Goal: Communication & Community: Participate in discussion

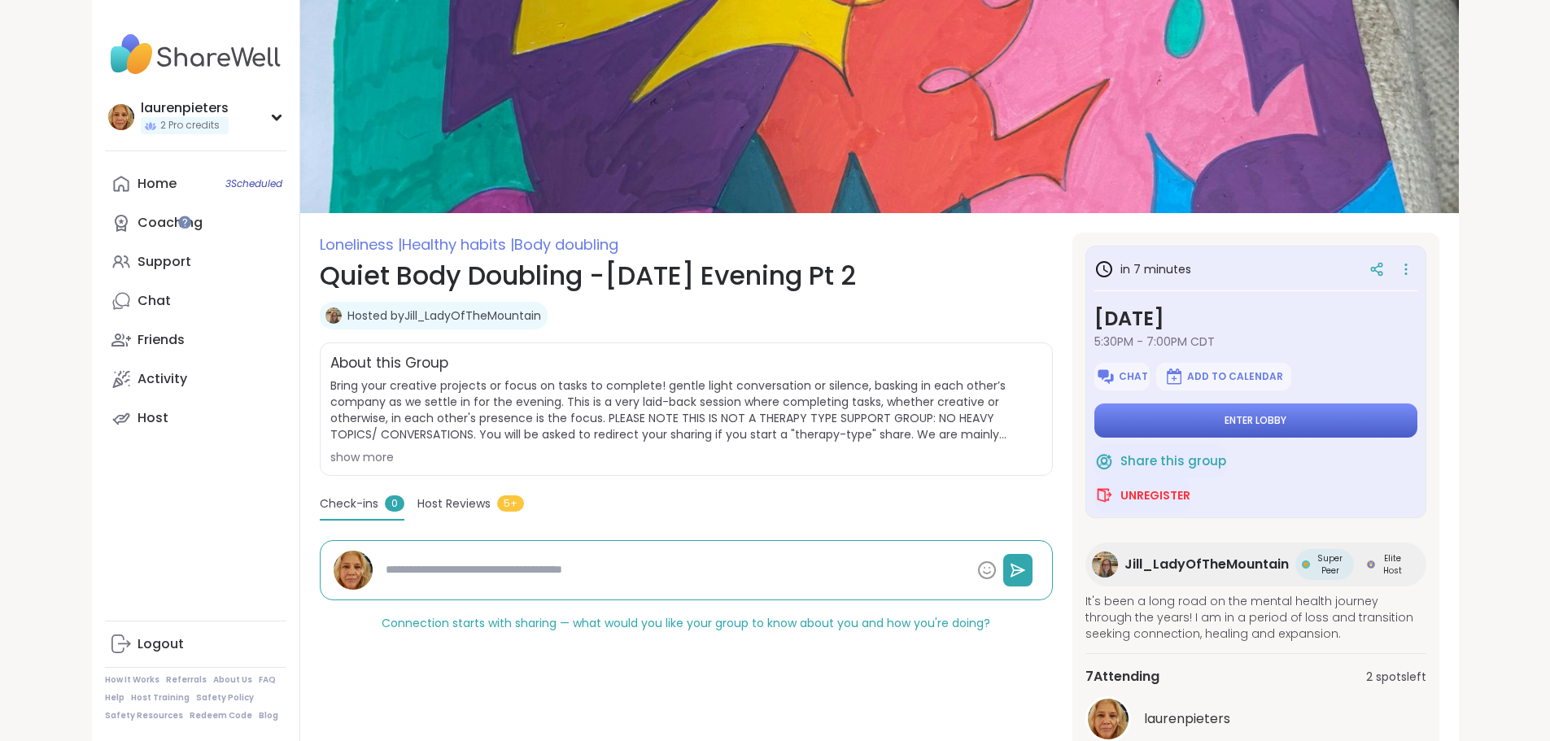
click at [1286, 417] on span "Enter lobby" at bounding box center [1255, 420] width 62 height 13
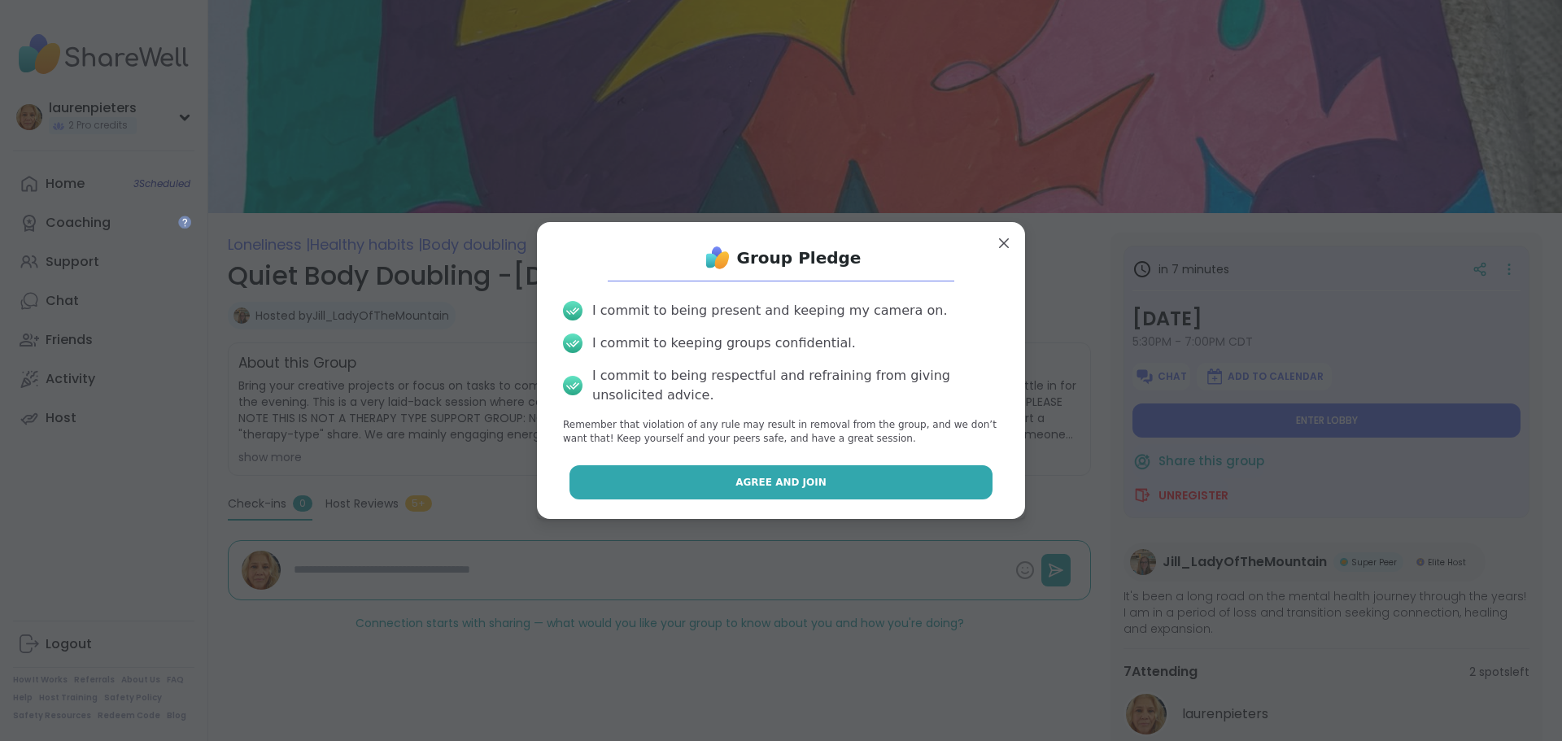
click at [762, 480] on span "Agree and Join" at bounding box center [780, 482] width 91 height 15
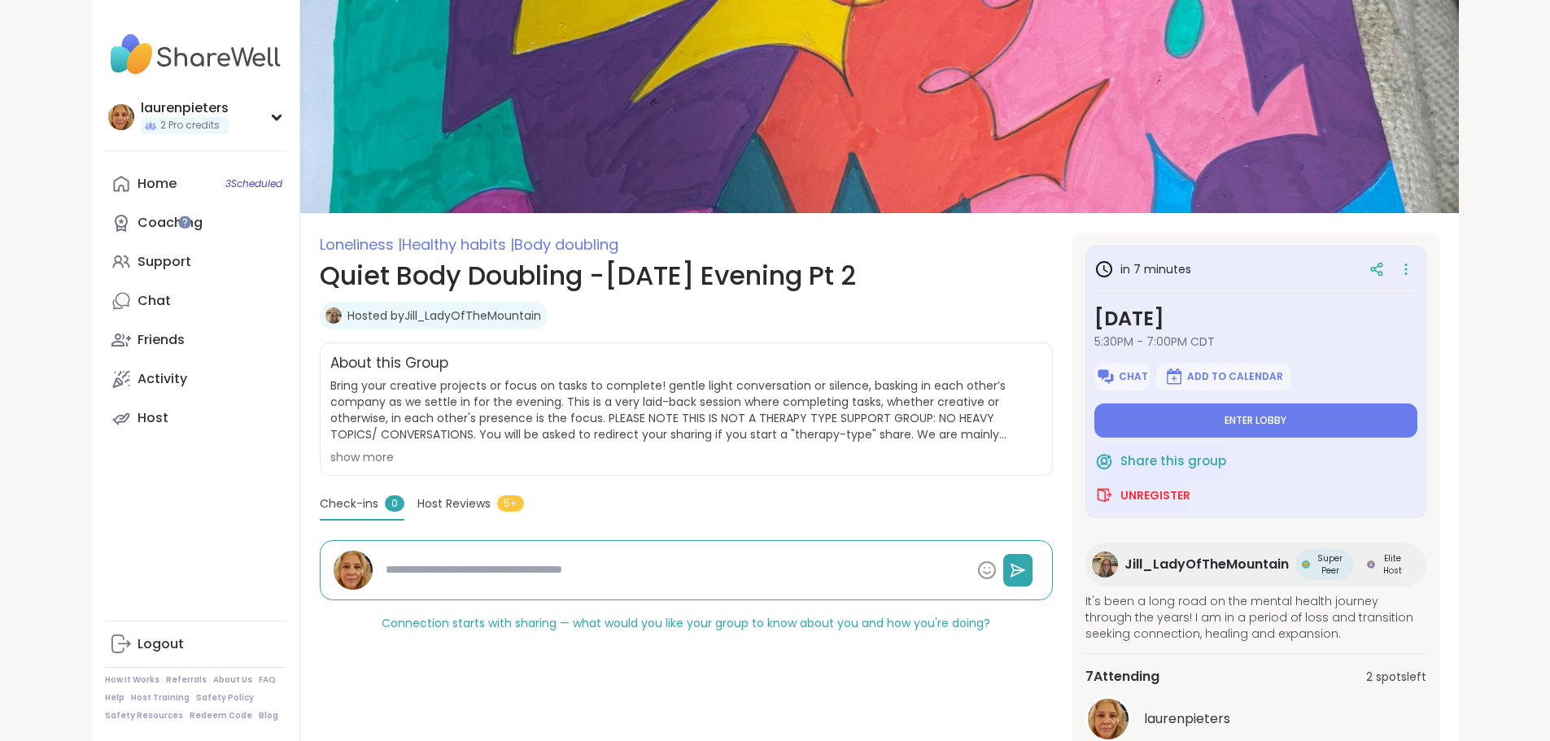
type textarea "*"
click at [1286, 419] on span "Enter lobby" at bounding box center [1255, 420] width 62 height 13
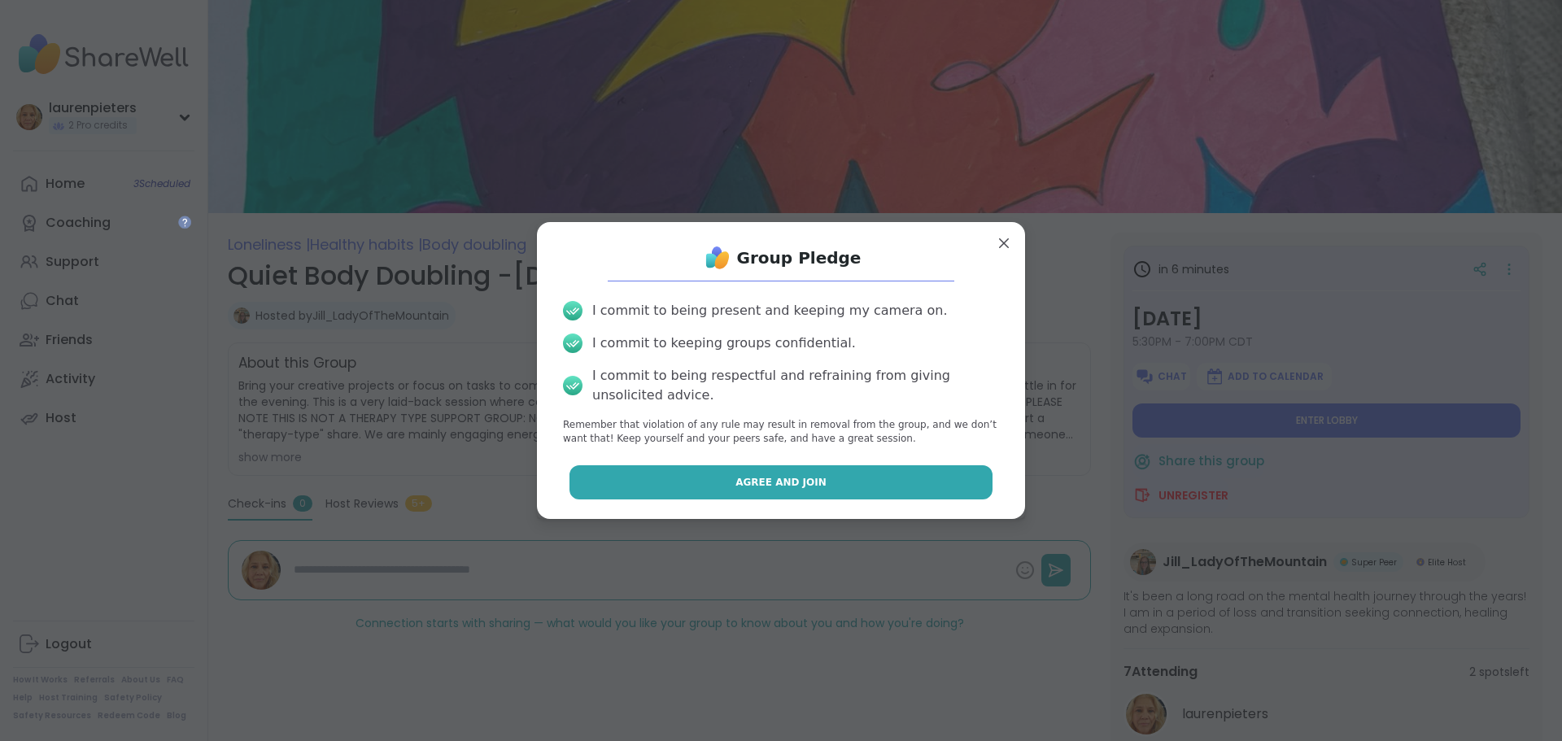
click at [777, 484] on span "Agree and Join" at bounding box center [780, 482] width 91 height 15
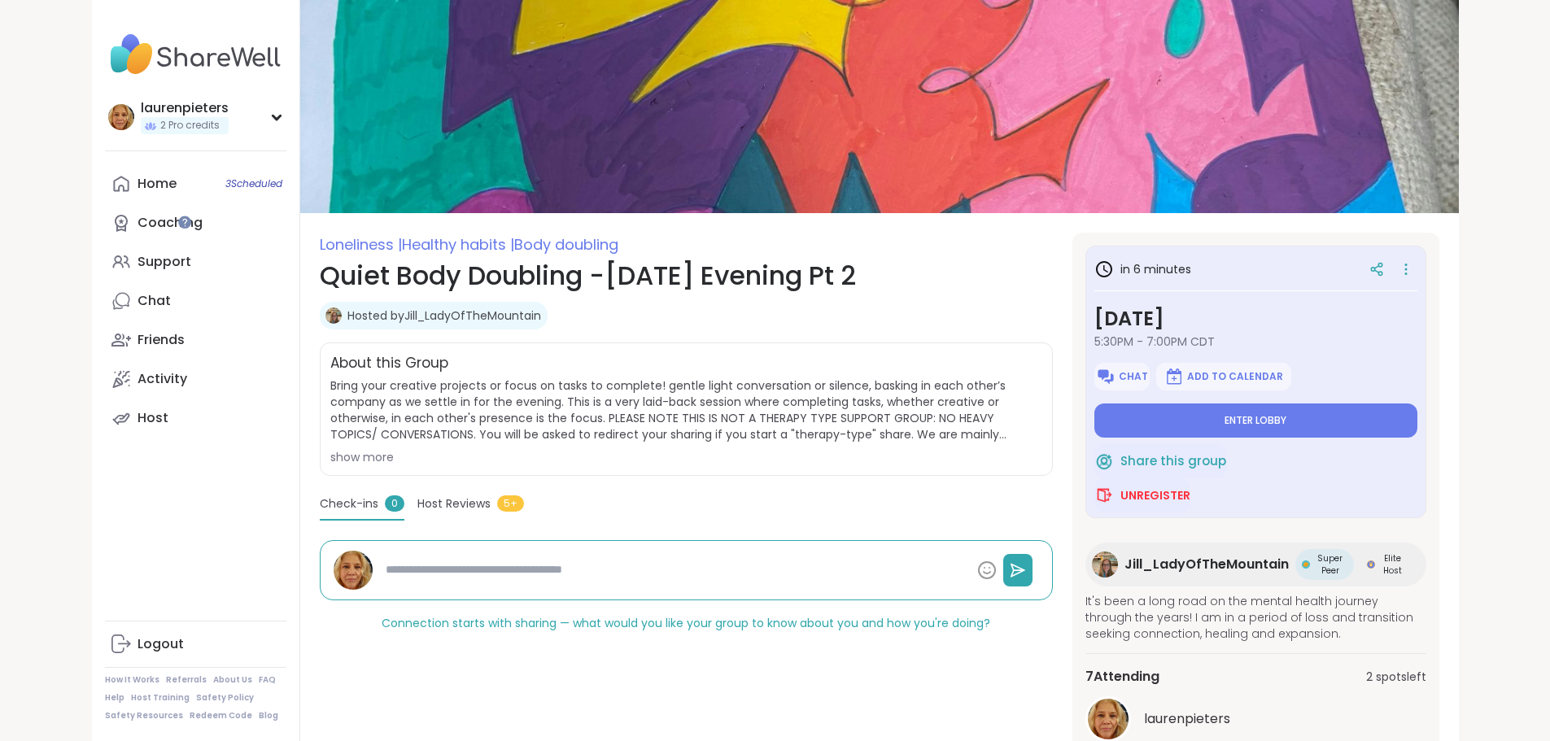
type textarea "*"
click at [1179, 494] on span "Unregister" at bounding box center [1155, 495] width 70 height 16
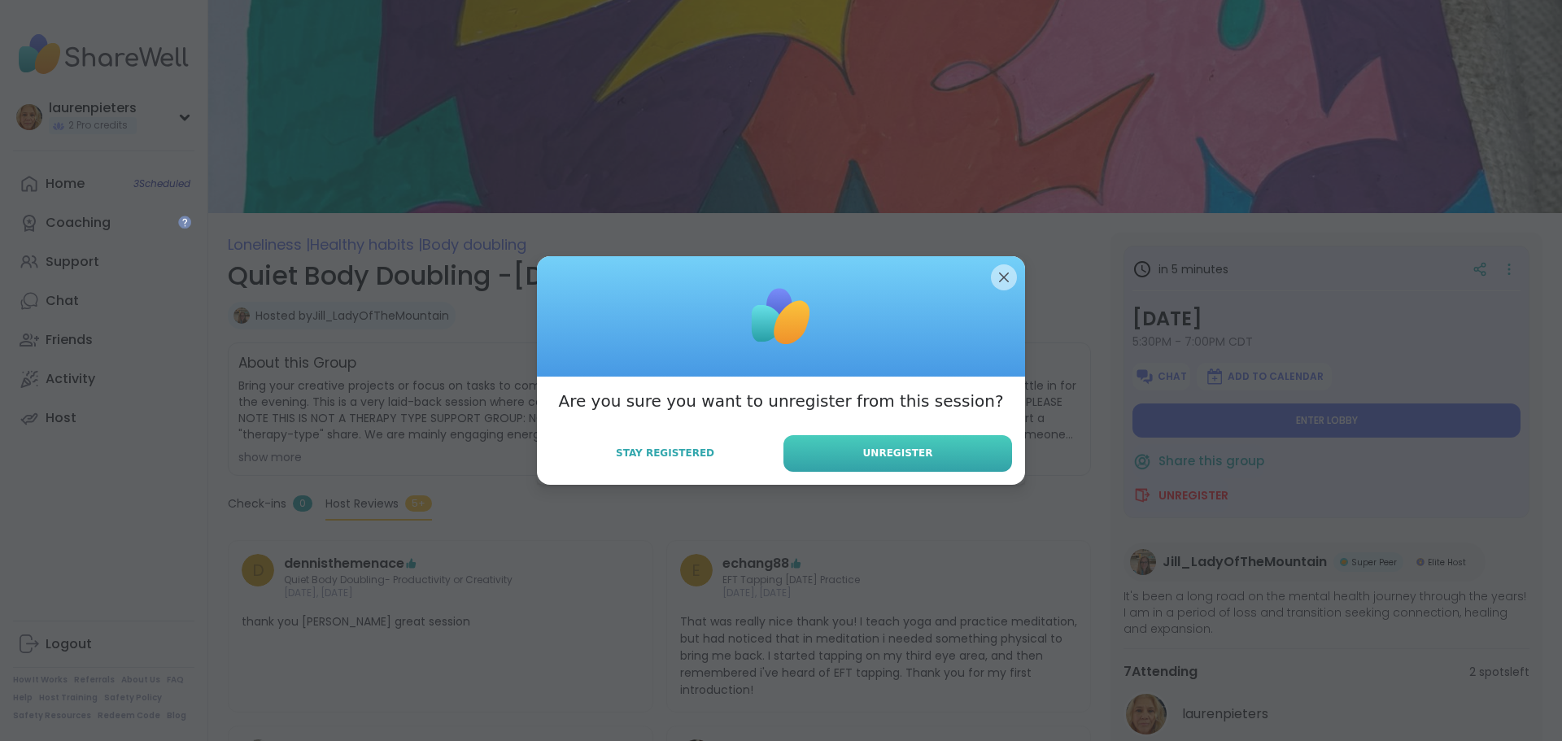
click at [860, 443] on button "Unregister" at bounding box center [897, 453] width 229 height 37
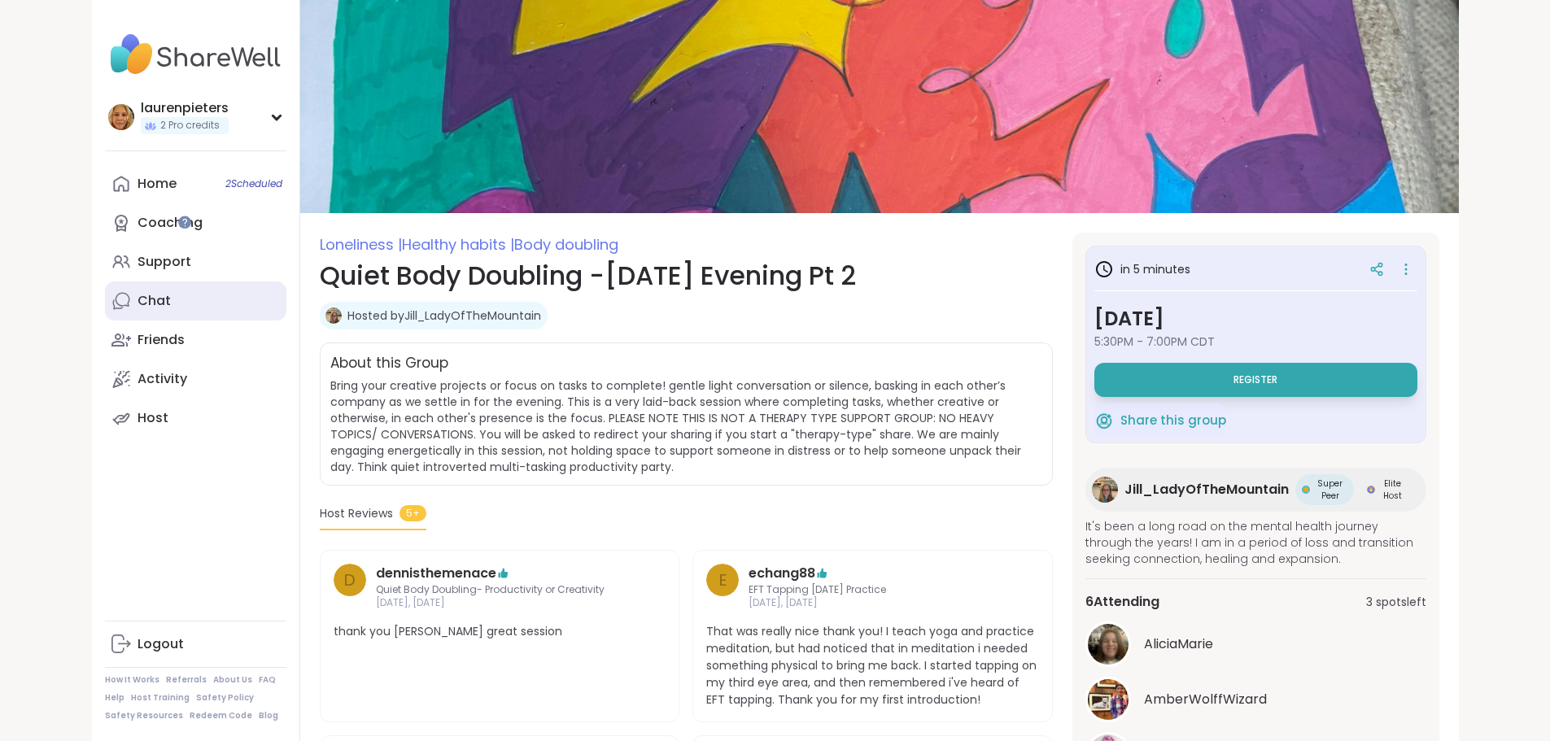
click at [105, 289] on link "Chat" at bounding box center [195, 300] width 181 height 39
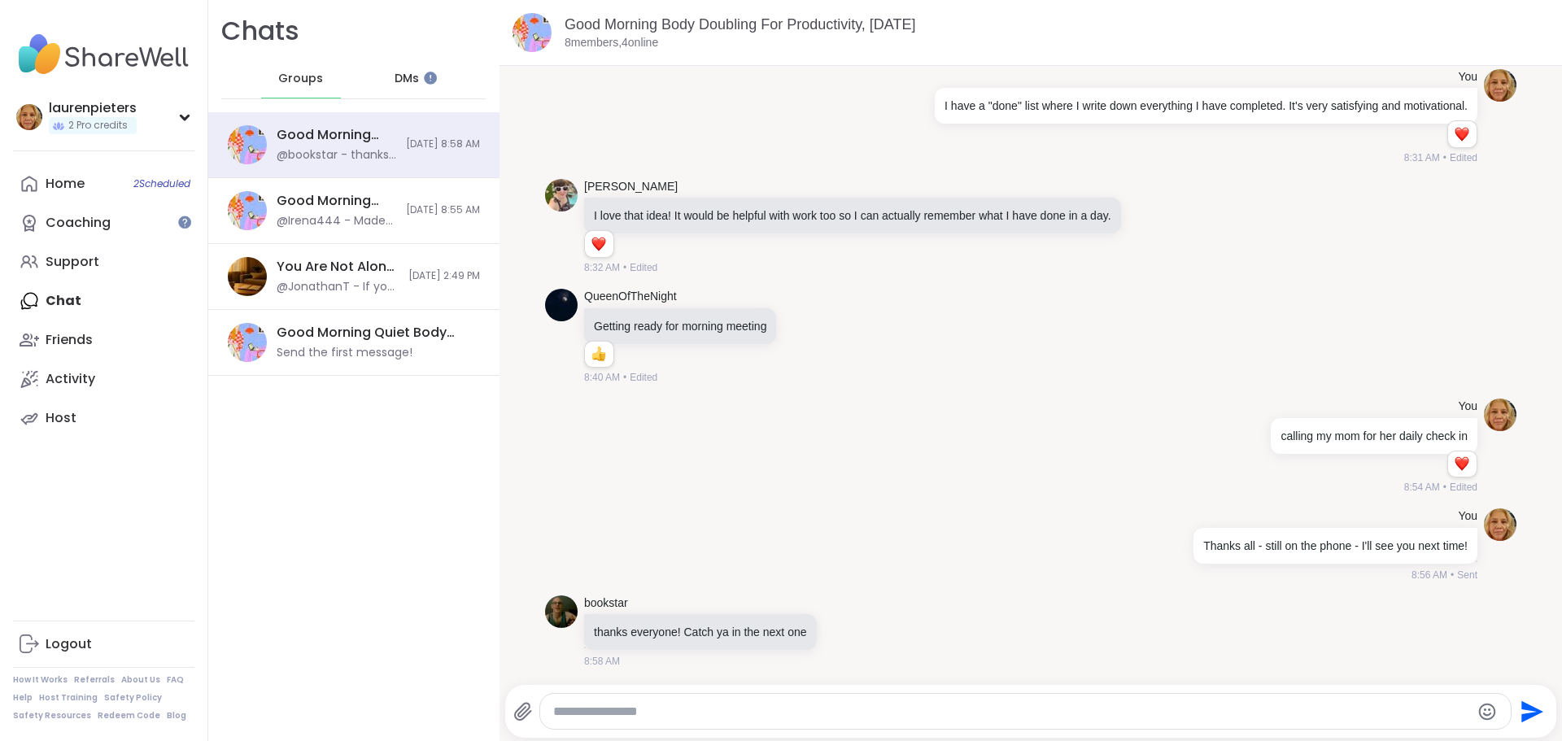
click at [405, 77] on span "DMs" at bounding box center [407, 79] width 24 height 16
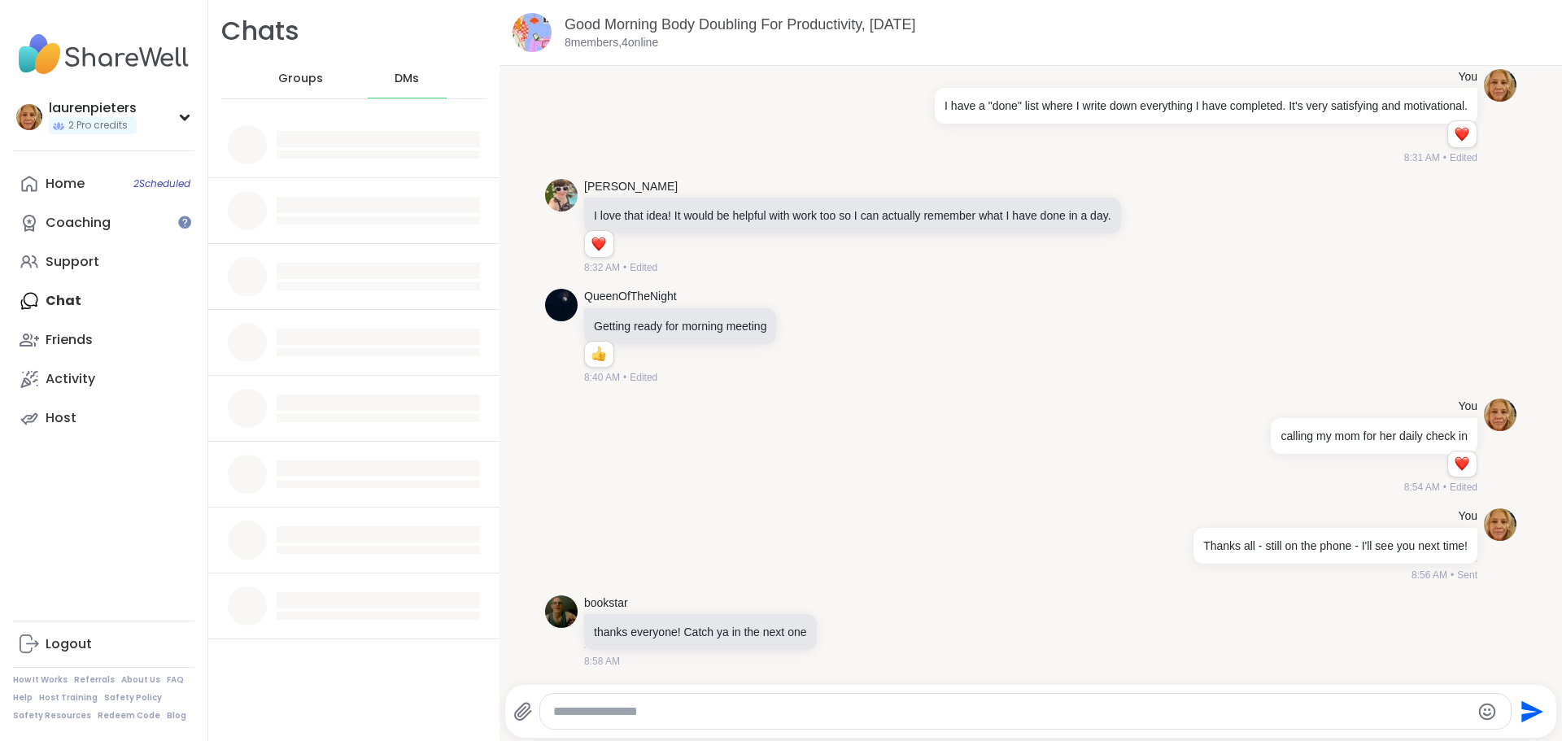
click at [395, 71] on span "DMs" at bounding box center [407, 79] width 24 height 16
click at [395, 79] on span "DMs" at bounding box center [407, 79] width 24 height 16
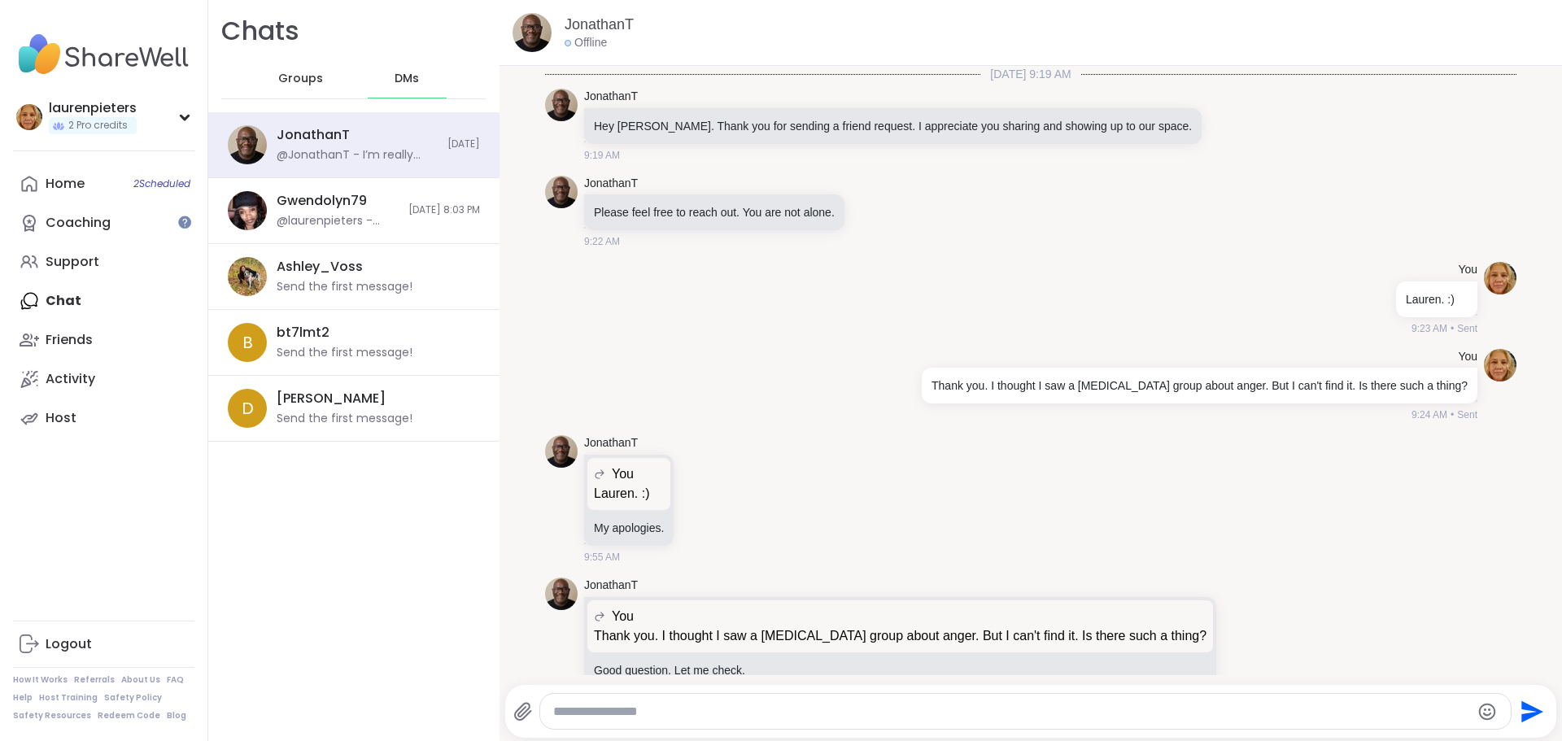
scroll to position [5136, 0]
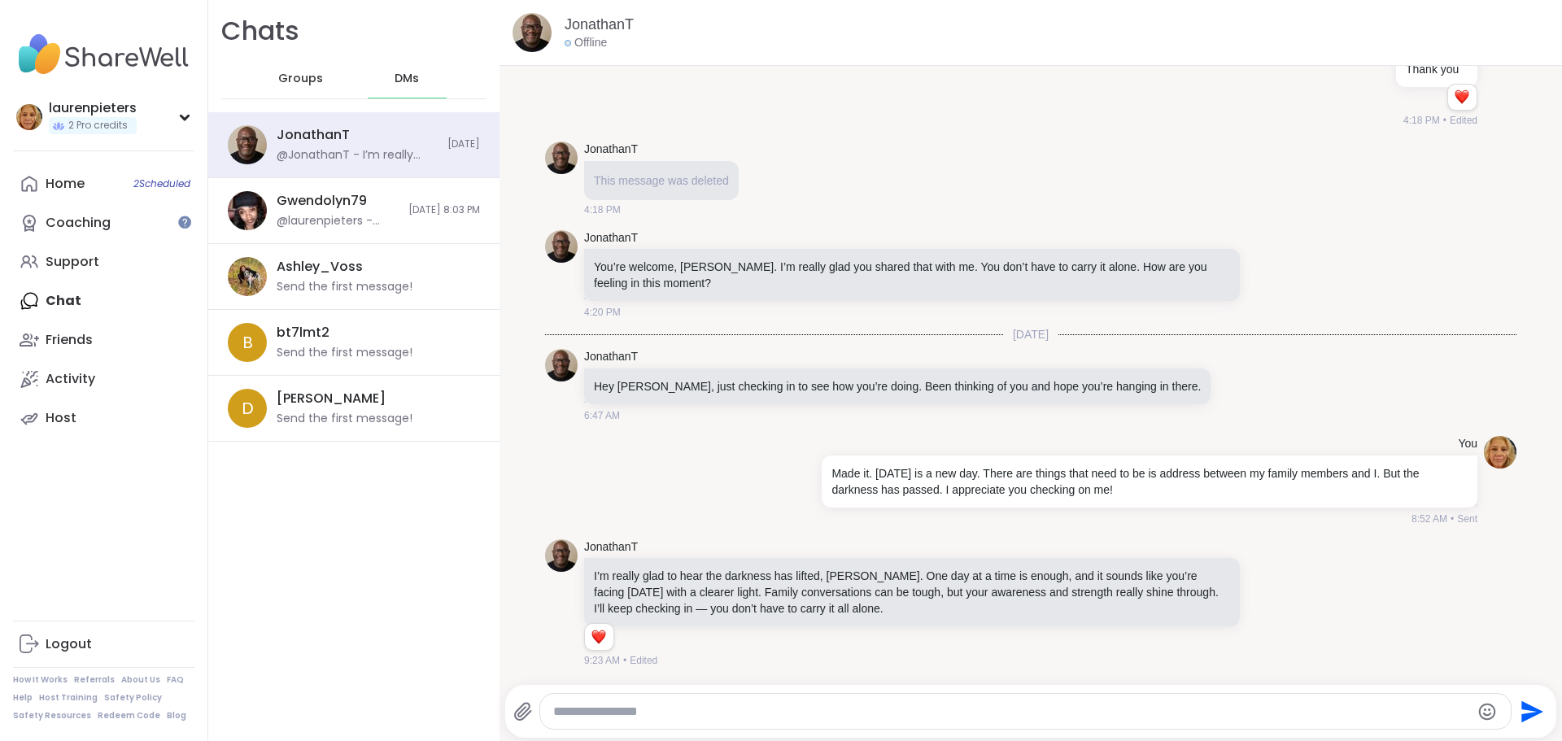
click at [647, 718] on textarea "Type your message" at bounding box center [1012, 712] width 918 height 16
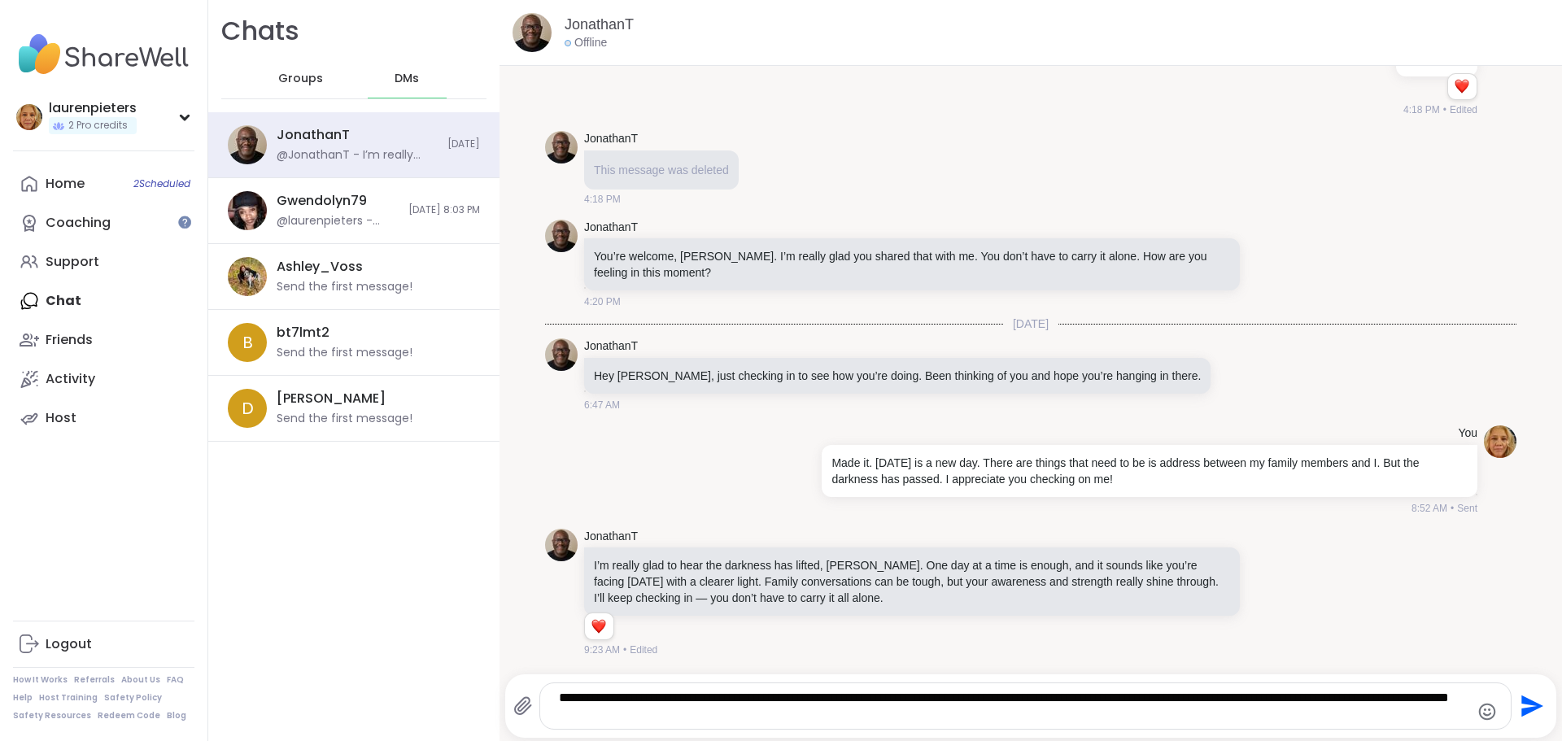
type textarea "**********"
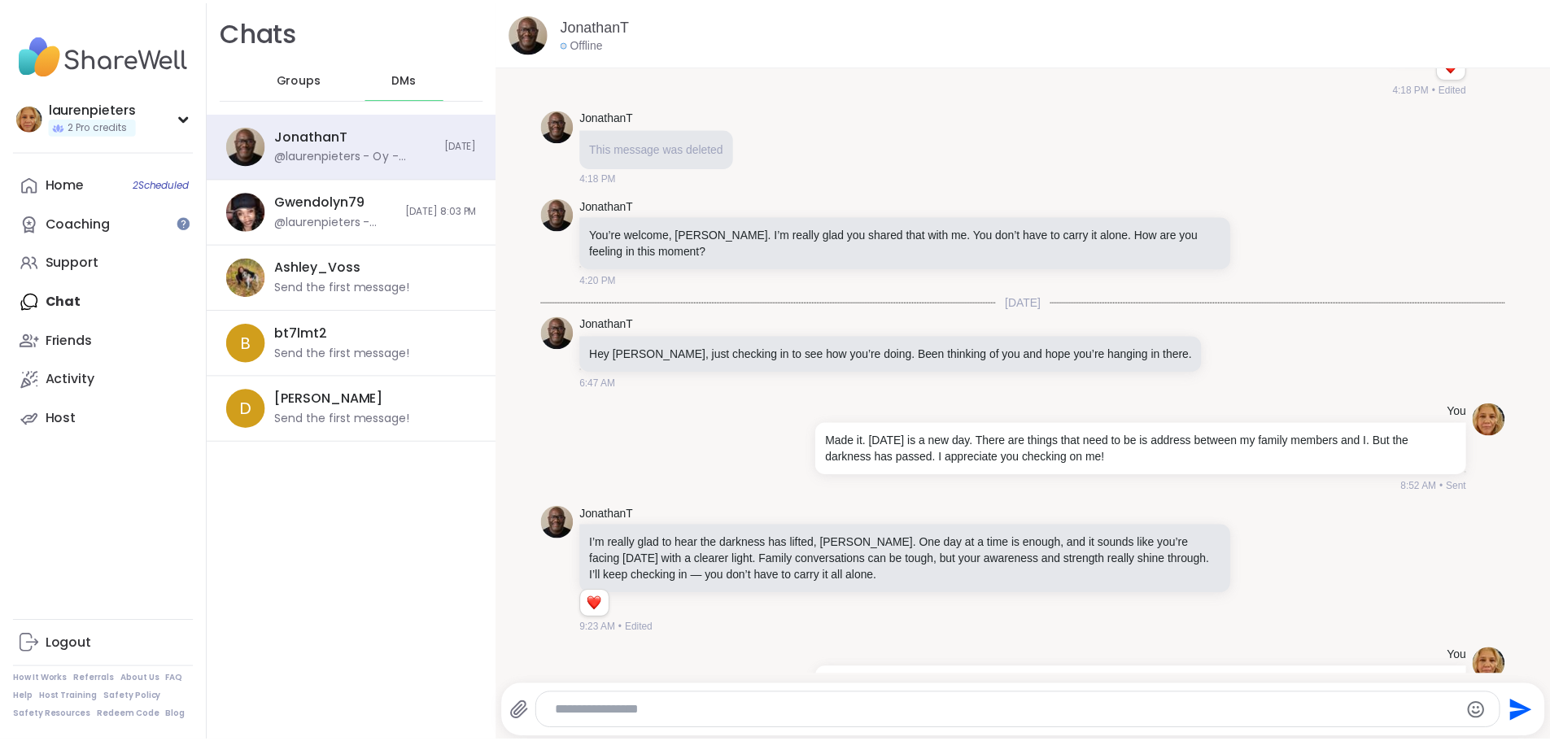
scroll to position [5238, 0]
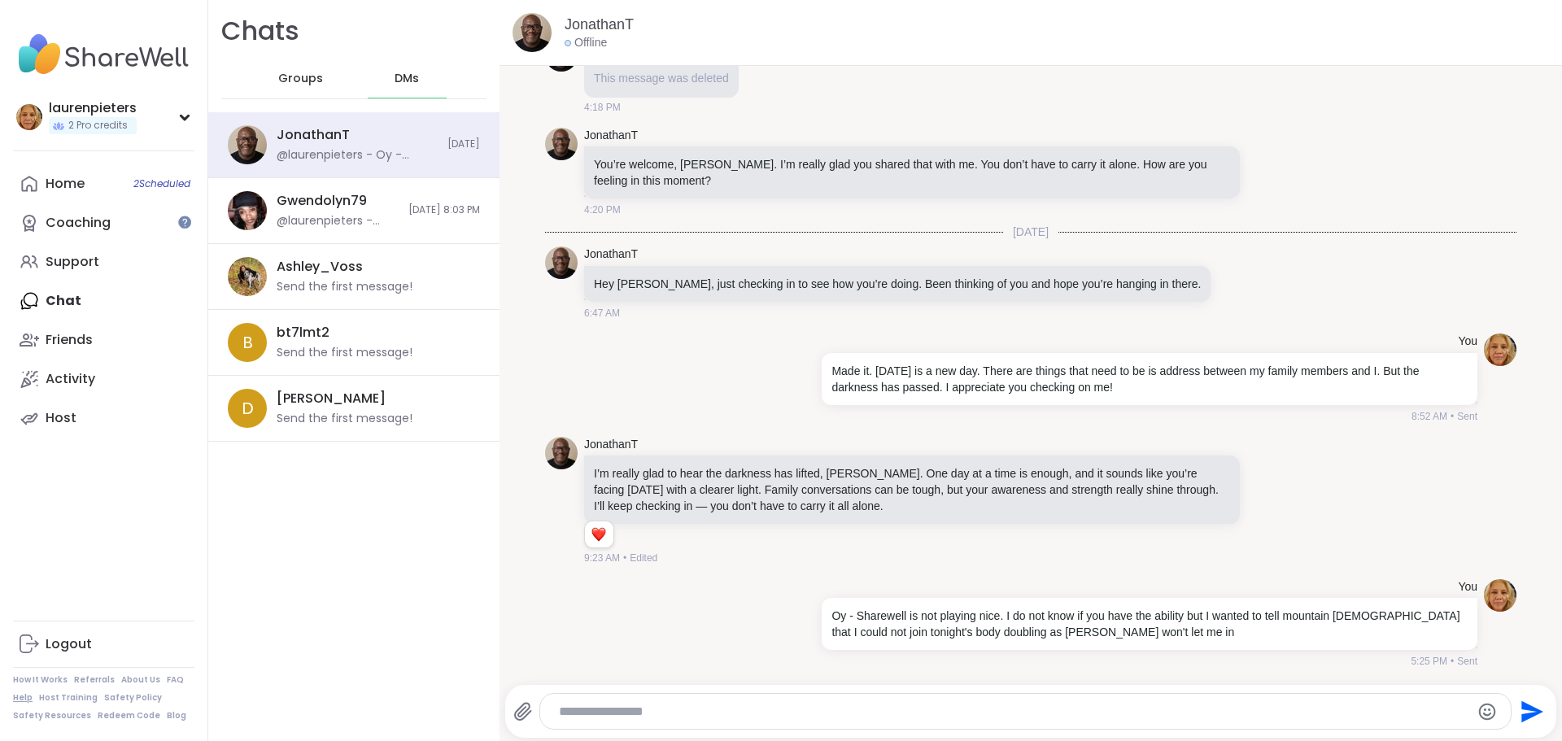
click at [26, 699] on link "Help" at bounding box center [23, 697] width 20 height 11
